Goal: Check status: Check status

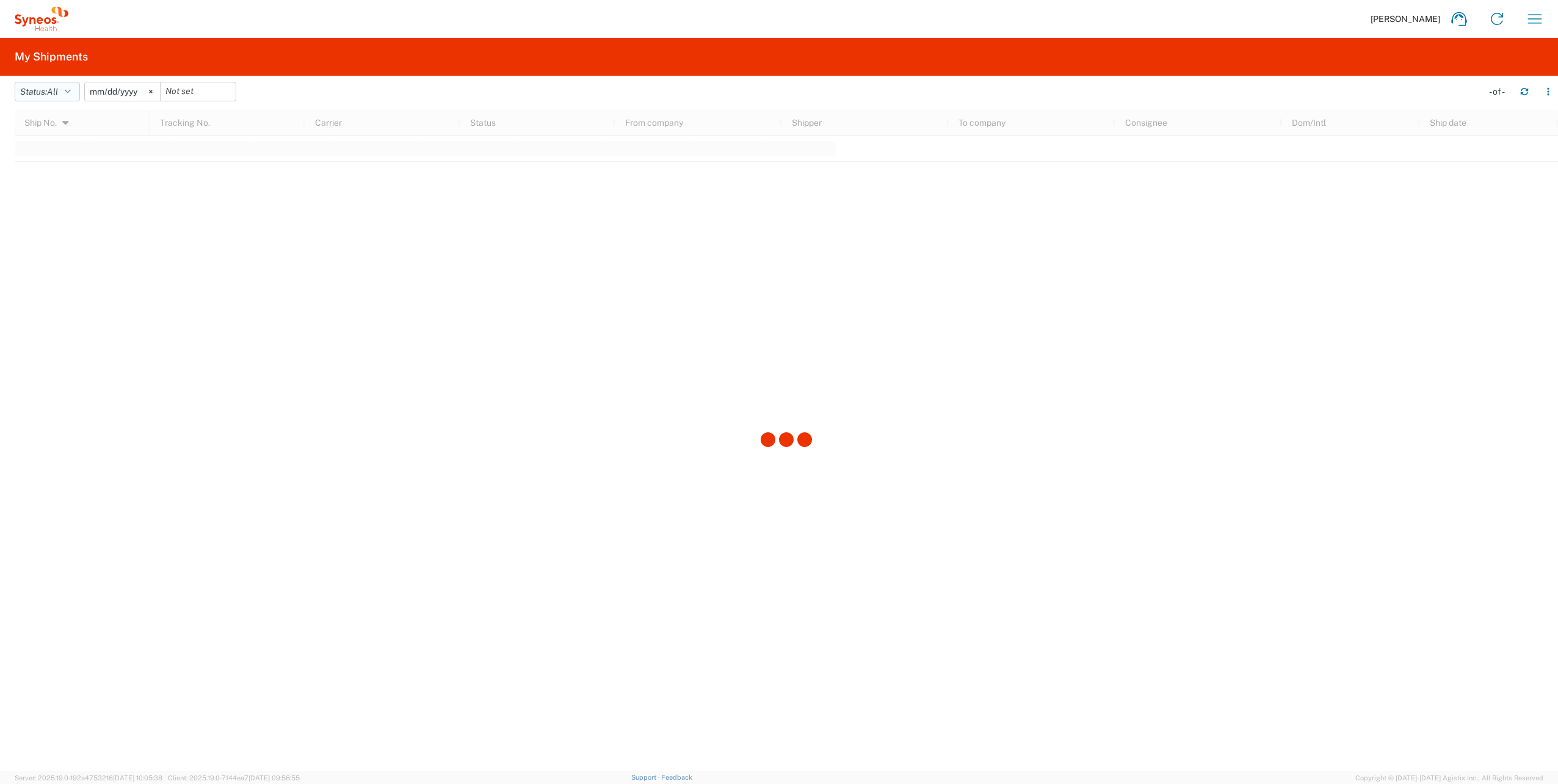
click at [66, 96] on button "Status: All" at bounding box center [47, 91] width 66 height 19
click at [50, 157] on span "All" at bounding box center [87, 156] width 143 height 19
click at [1495, 21] on icon at bounding box center [1497, 18] width 19 height 19
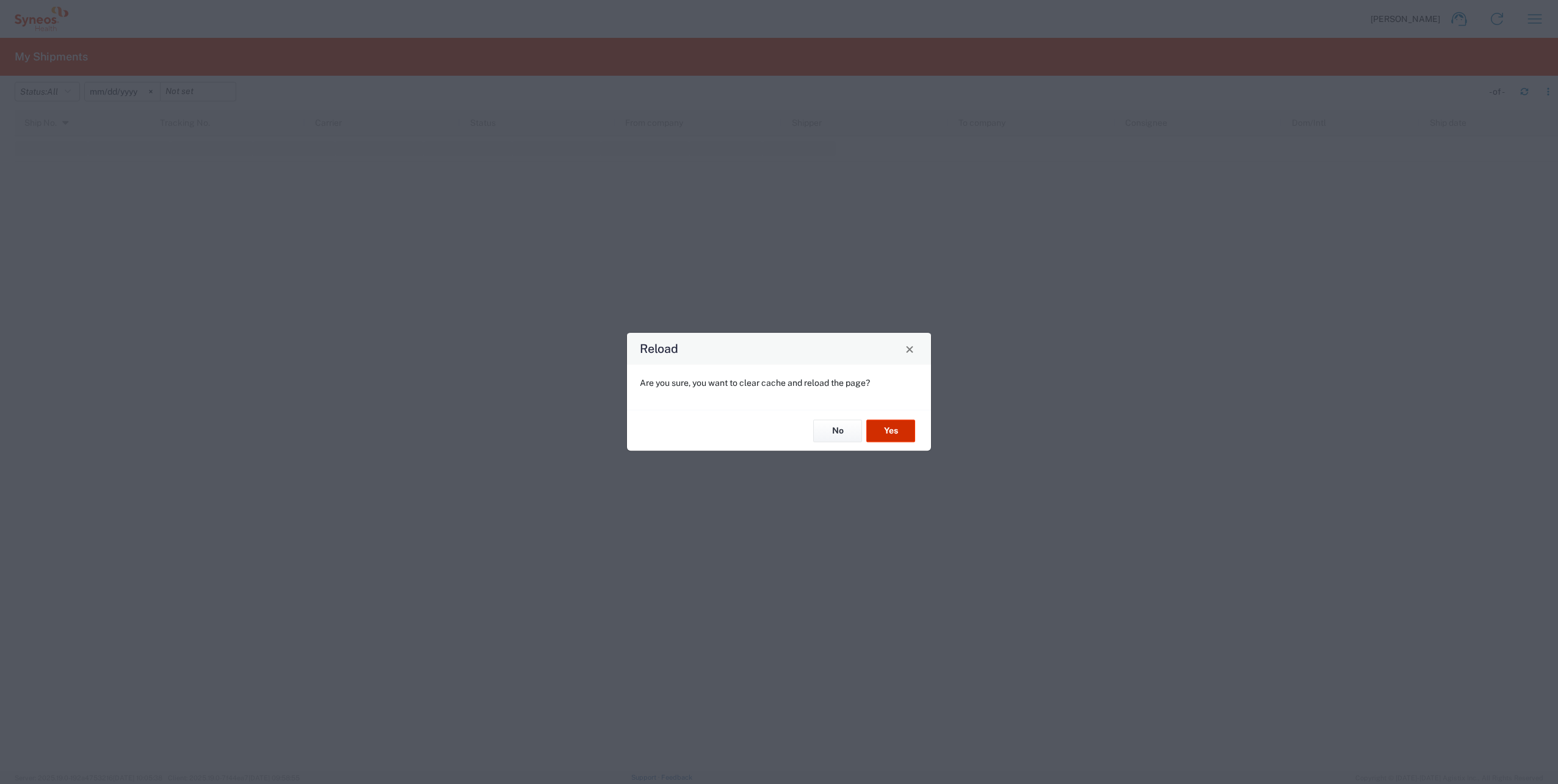
click at [900, 433] on button "Yes" at bounding box center [890, 431] width 49 height 22
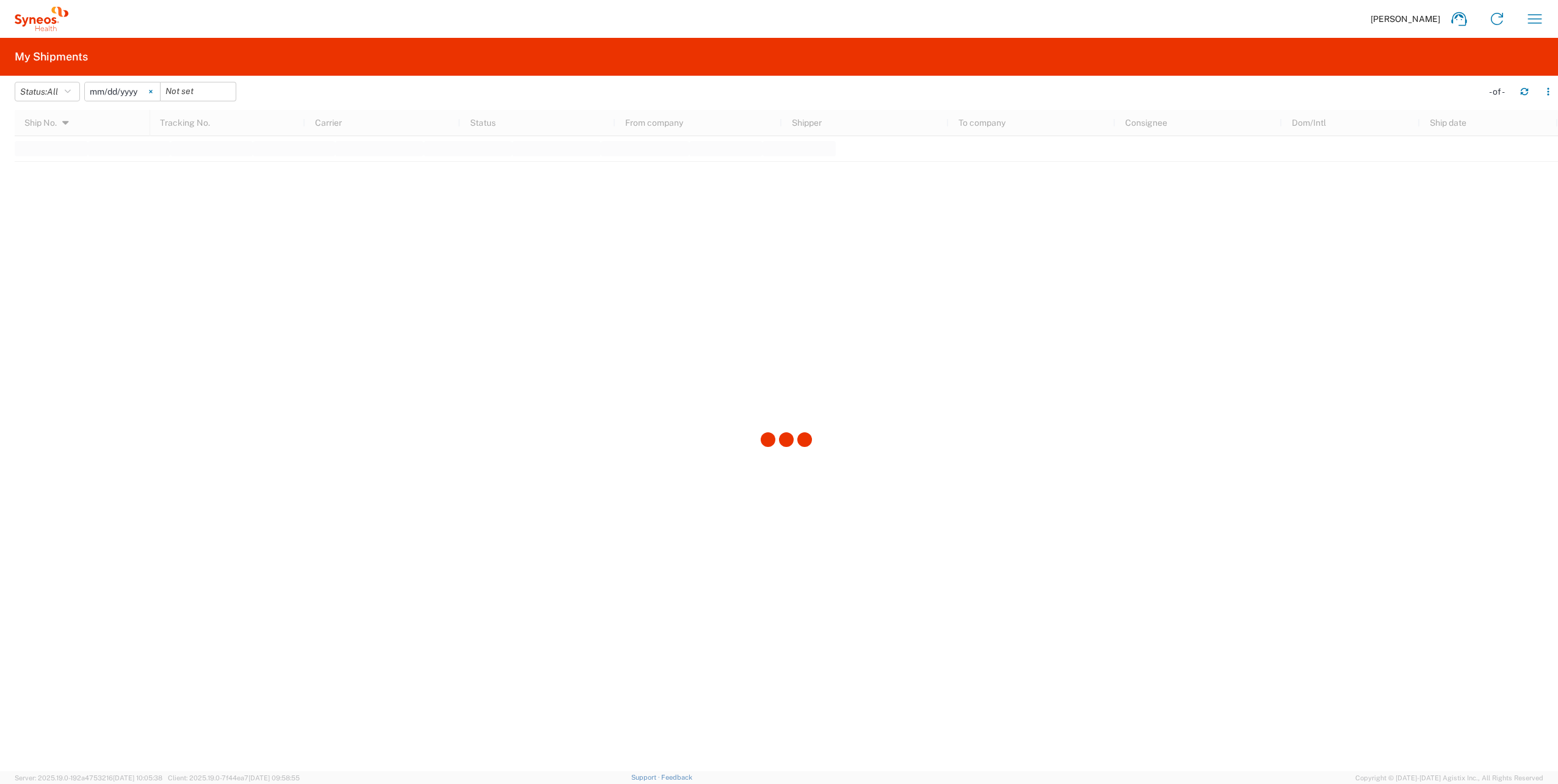
click at [159, 94] on svg-icon at bounding box center [151, 91] width 18 height 18
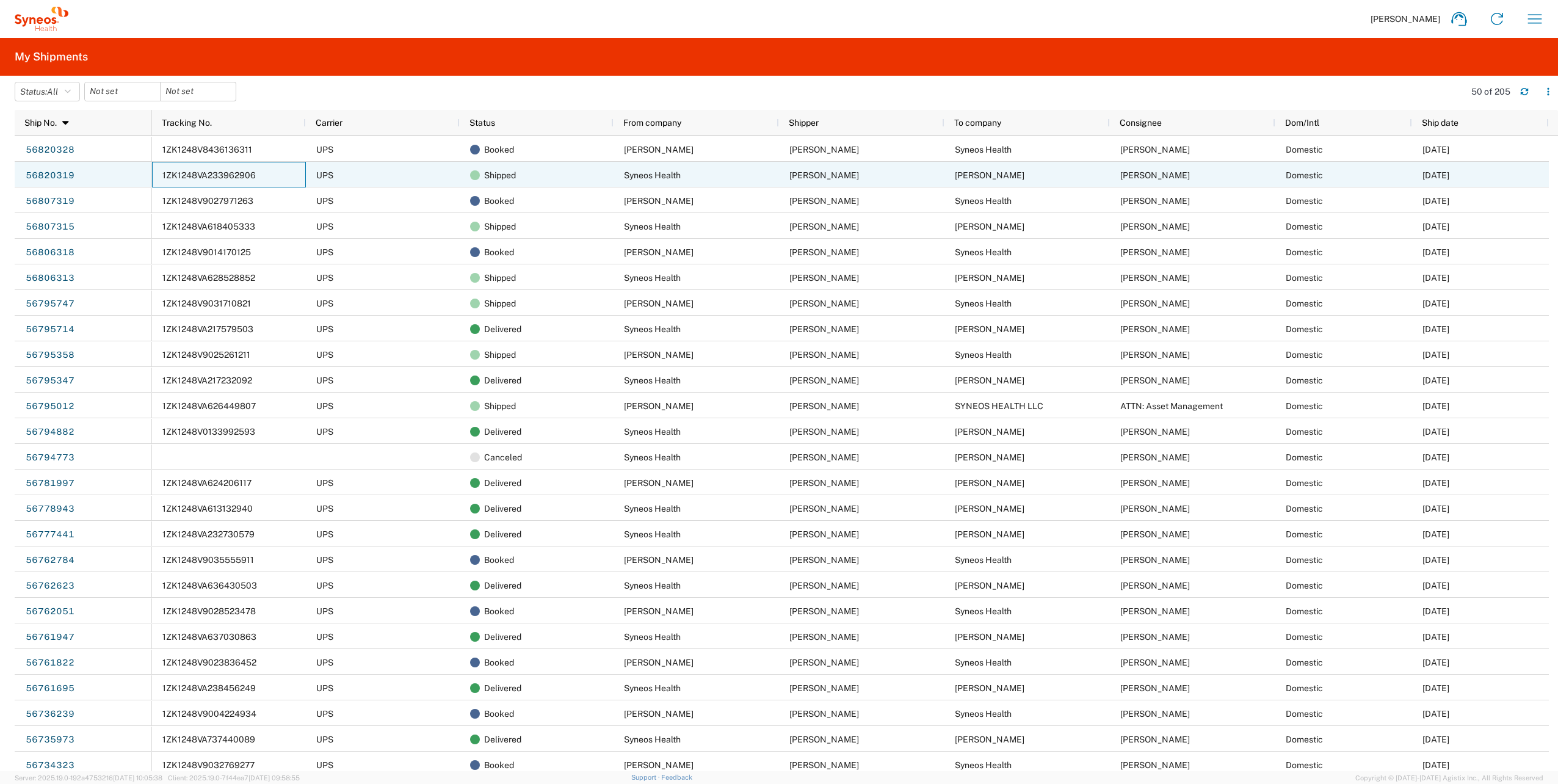
click at [250, 175] on span "1ZK1248VA233962906" at bounding box center [209, 175] width 94 height 10
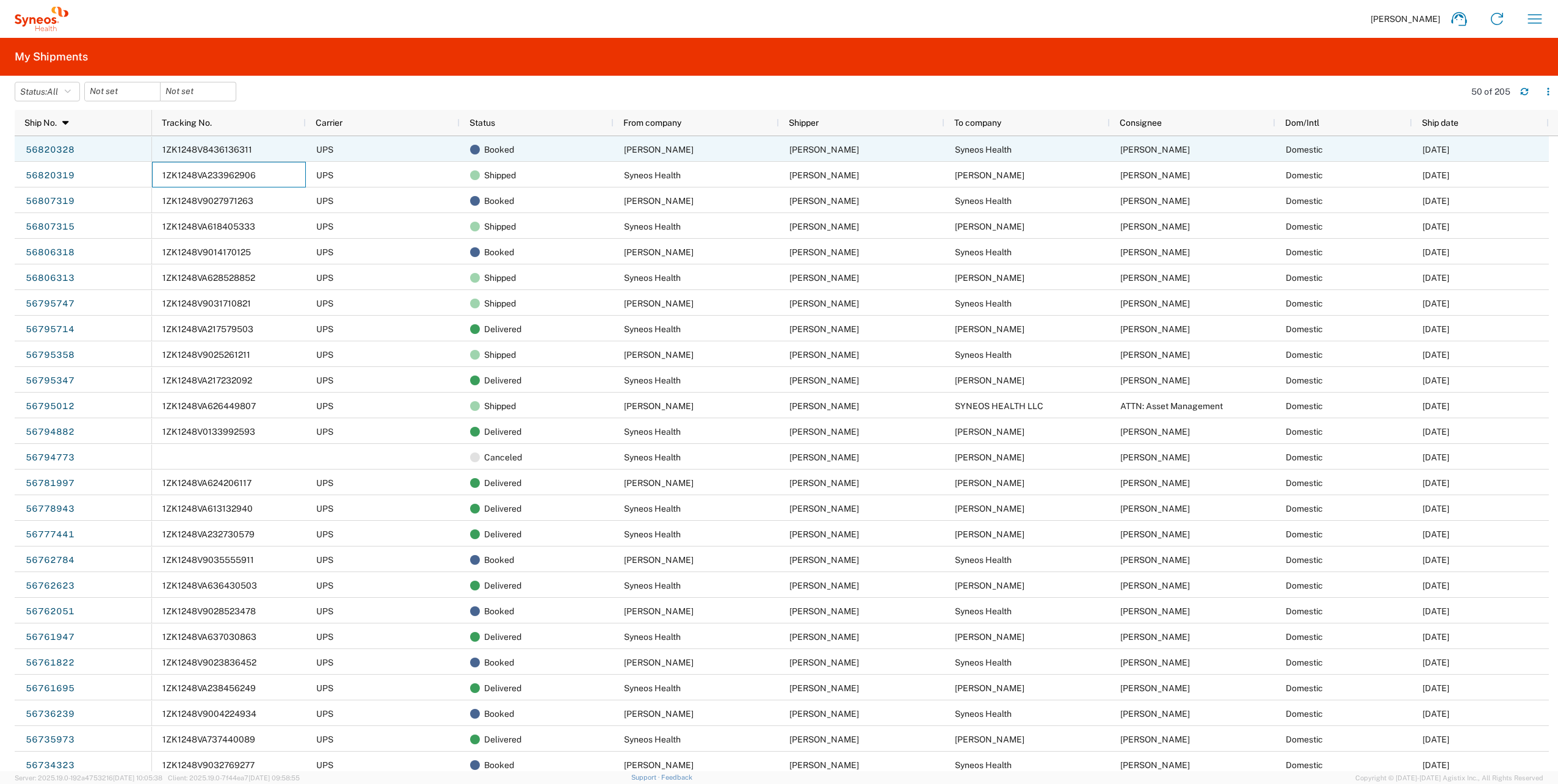
click at [196, 145] on span "1ZK1248V8436136311" at bounding box center [207, 150] width 90 height 10
